Goal: Transaction & Acquisition: Purchase product/service

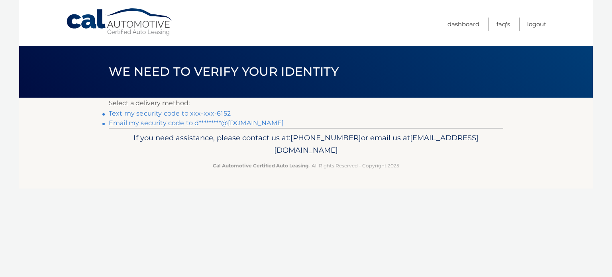
click at [193, 115] on link "Text my security code to xxx-xxx-6152" at bounding box center [170, 114] width 122 height 8
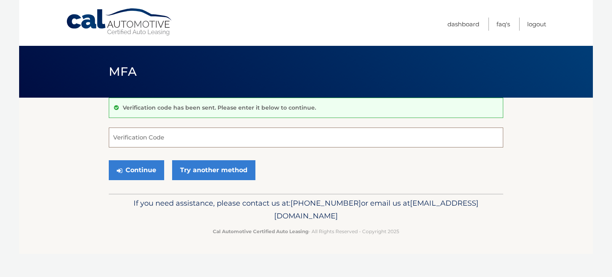
click at [193, 140] on input "Verification Code" at bounding box center [306, 138] width 395 height 20
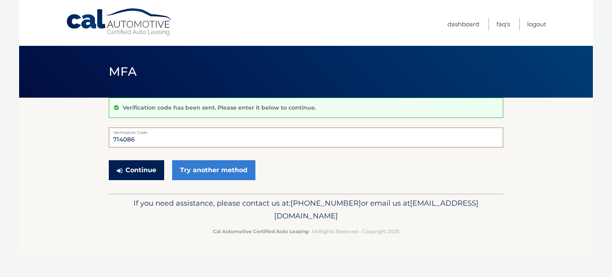
type input "714086"
click at [126, 163] on button "Continue" at bounding box center [136, 170] width 55 height 20
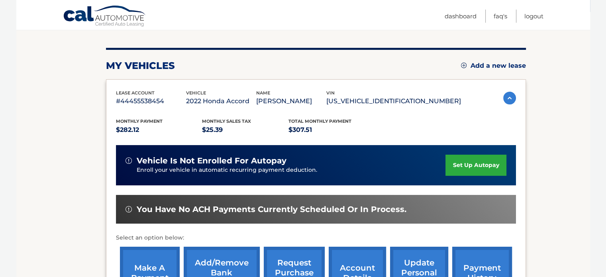
scroll to position [128, 0]
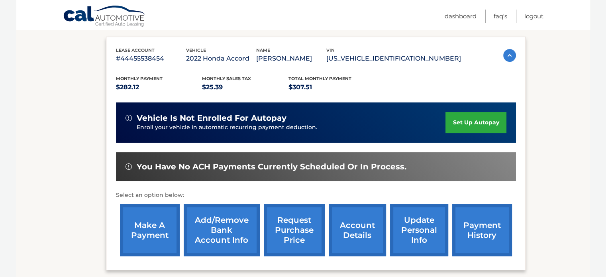
click at [156, 226] on link "make a payment" at bounding box center [150, 230] width 60 height 52
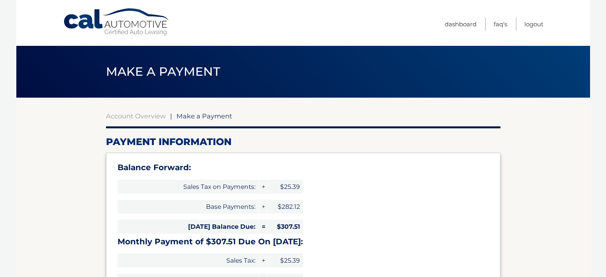
select select "YjFhYjU5ZmUtMDkxMS00MDg2LThlYzQtMTc4Nzg4MTc1NDFh"
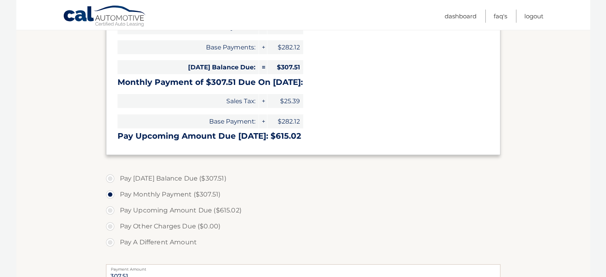
scroll to position [159, 0]
click at [106, 179] on label "Pay Today's Balance Due ($307.51)" at bounding box center [303, 179] width 395 height 16
click at [109, 179] on input "Pay Today's Balance Due ($307.51)" at bounding box center [113, 177] width 8 height 13
radio input "true"
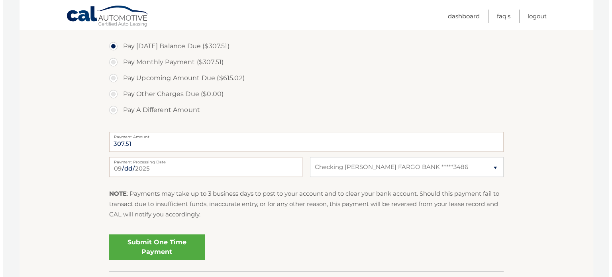
scroll to position [293, 0]
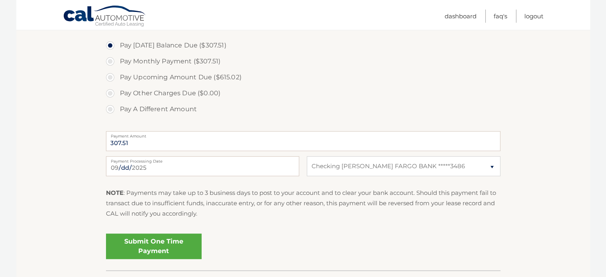
click at [147, 238] on link "Submit One Time Payment" at bounding box center [154, 247] width 96 height 26
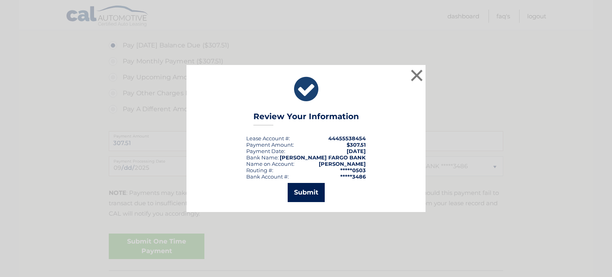
click at [288, 186] on button "Submit" at bounding box center [306, 192] width 37 height 19
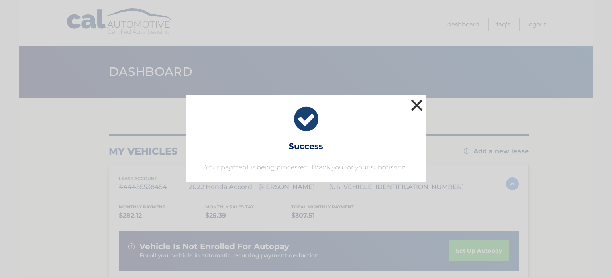
click at [412, 106] on button "×" at bounding box center [417, 105] width 16 height 16
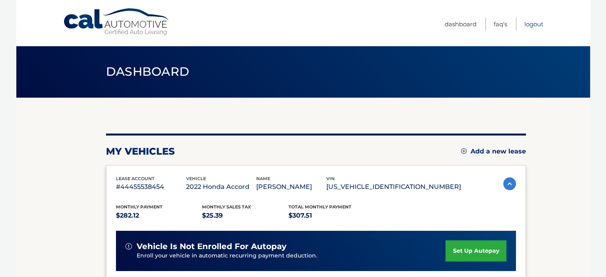
click at [533, 28] on link "Logout" at bounding box center [533, 24] width 19 height 13
